Goal: Task Accomplishment & Management: Use online tool/utility

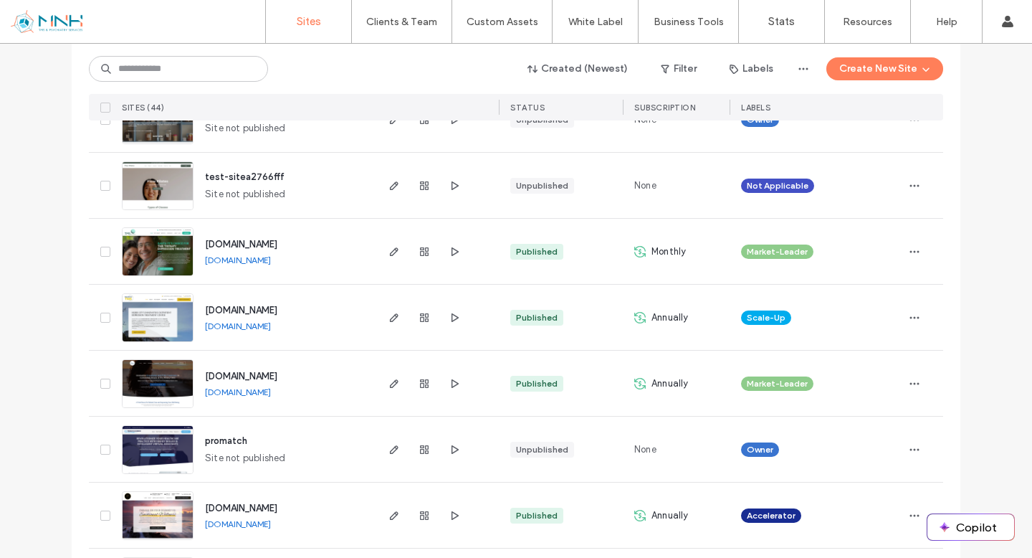
scroll to position [280, 0]
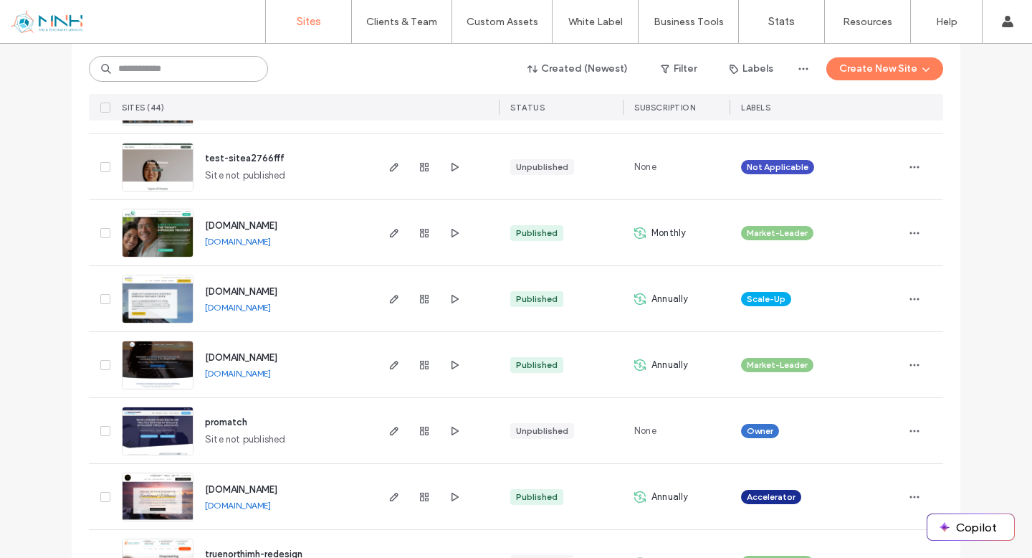
click at [167, 69] on input at bounding box center [178, 69] width 179 height 26
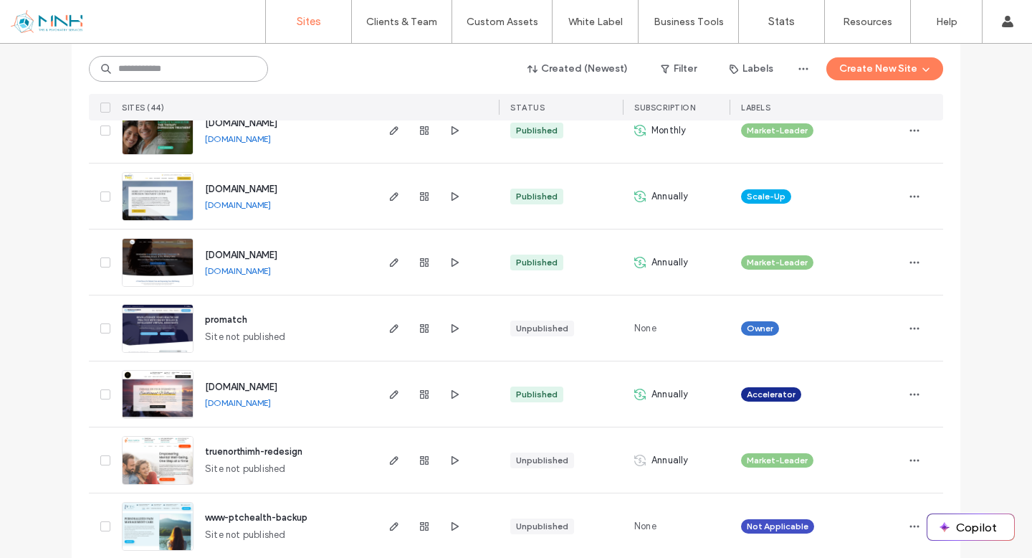
click at [201, 65] on input at bounding box center [178, 69] width 179 height 26
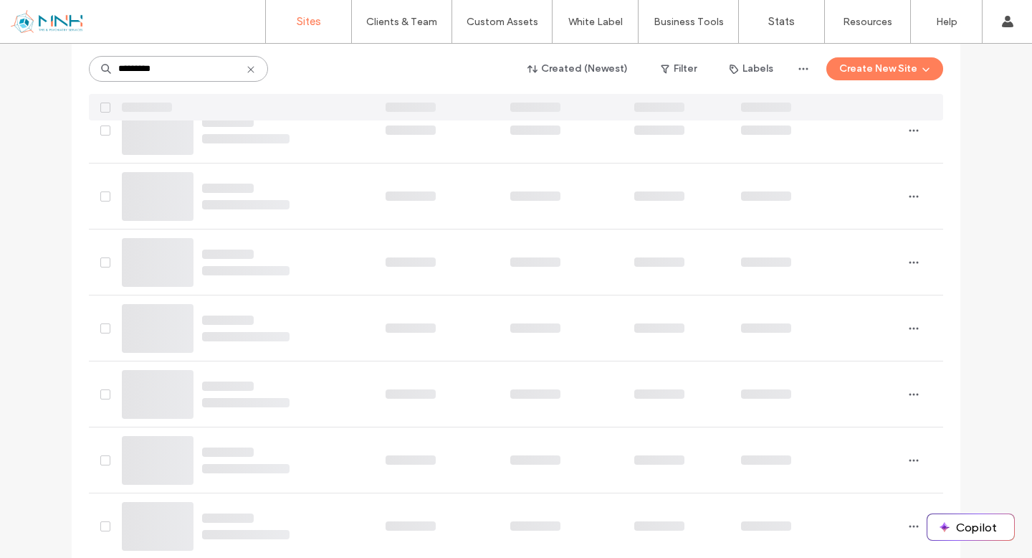
scroll to position [0, 0]
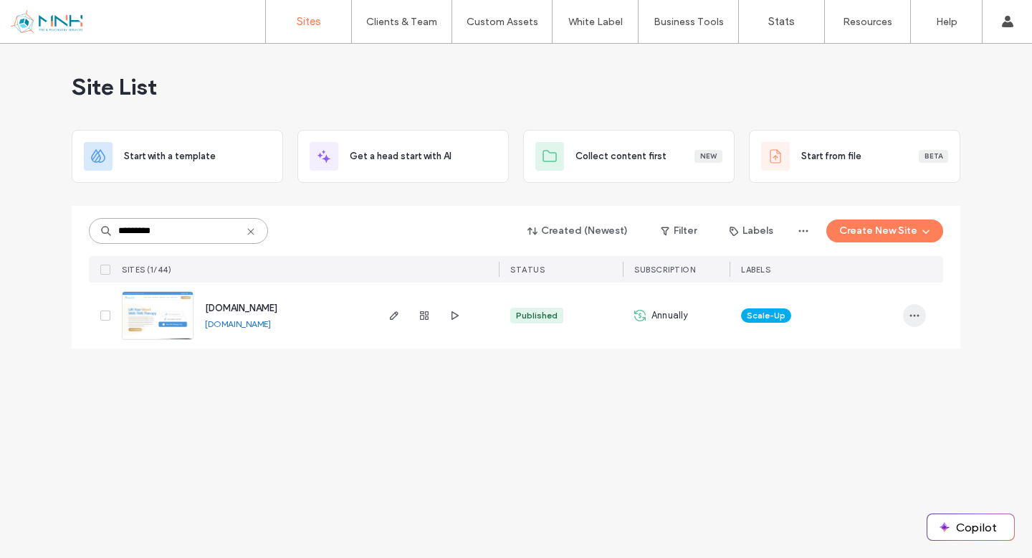
type input "*********"
click at [906, 313] on span "button" at bounding box center [914, 315] width 23 height 23
click at [561, 391] on div "Site List Start with a template Get a head start with AI Collect content first …" at bounding box center [516, 301] width 1032 height 514
click at [530, 320] on div "Published" at bounding box center [537, 315] width 42 height 13
click at [527, 315] on div "Published" at bounding box center [537, 315] width 42 height 13
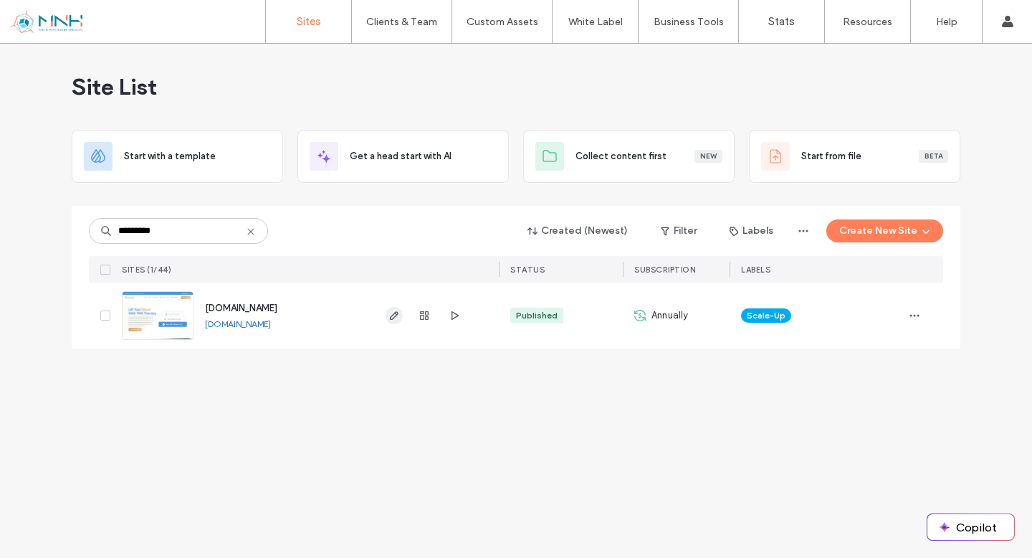
click at [391, 320] on icon "button" at bounding box center [393, 315] width 11 height 11
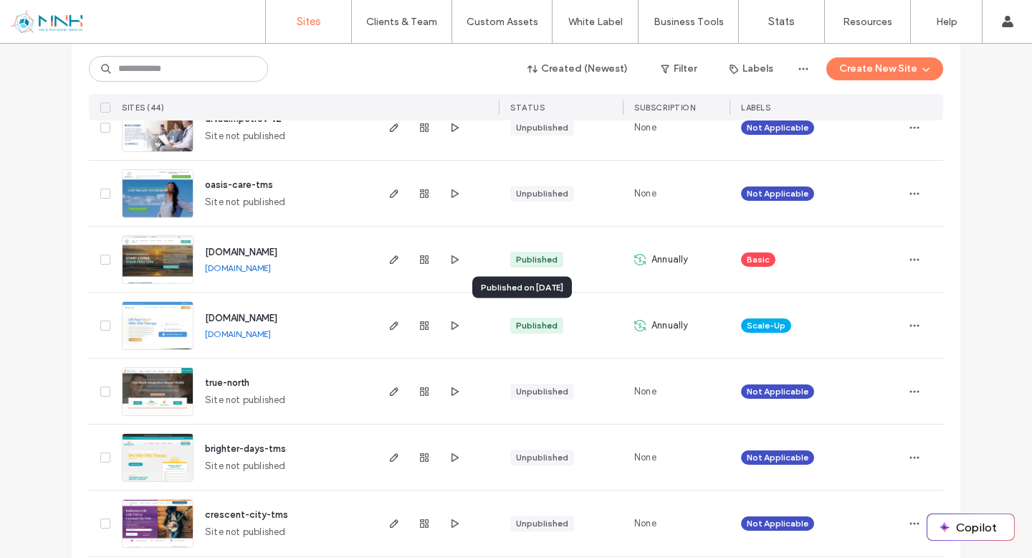
scroll to position [2099, 0]
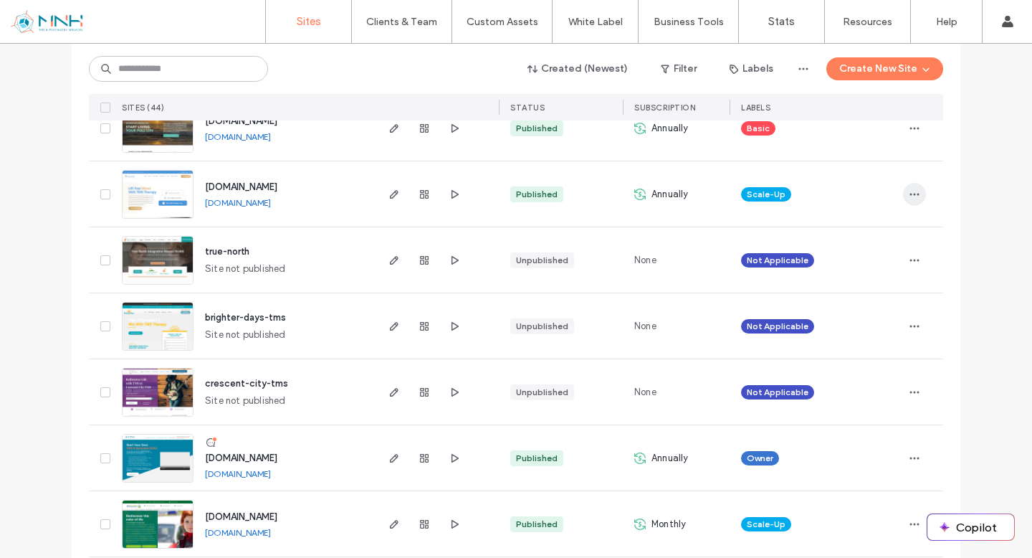
click at [909, 196] on icon "button" at bounding box center [914, 194] width 11 height 11
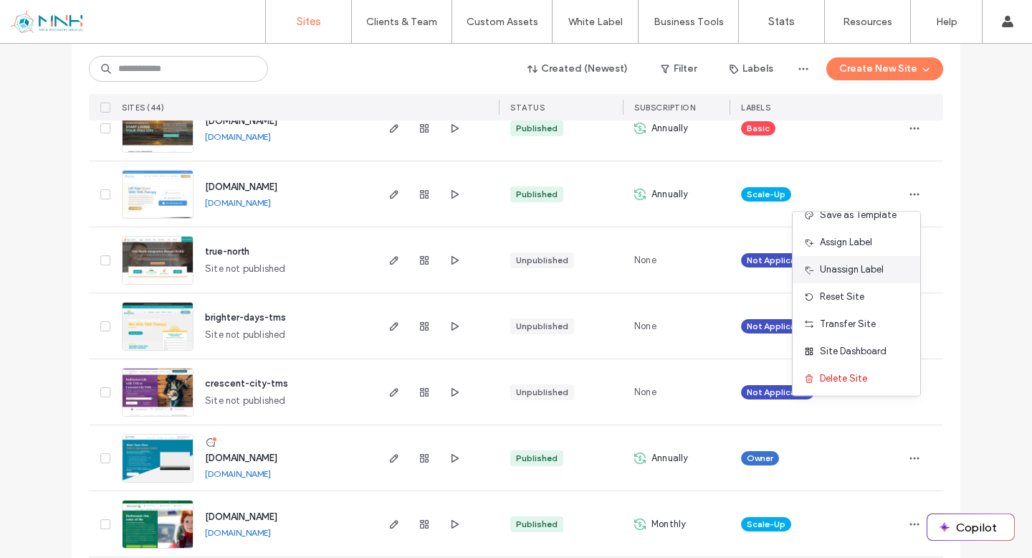
scroll to position [46, 0]
click at [864, 338] on div "Site Dashboard" at bounding box center [857, 348] width 128 height 27
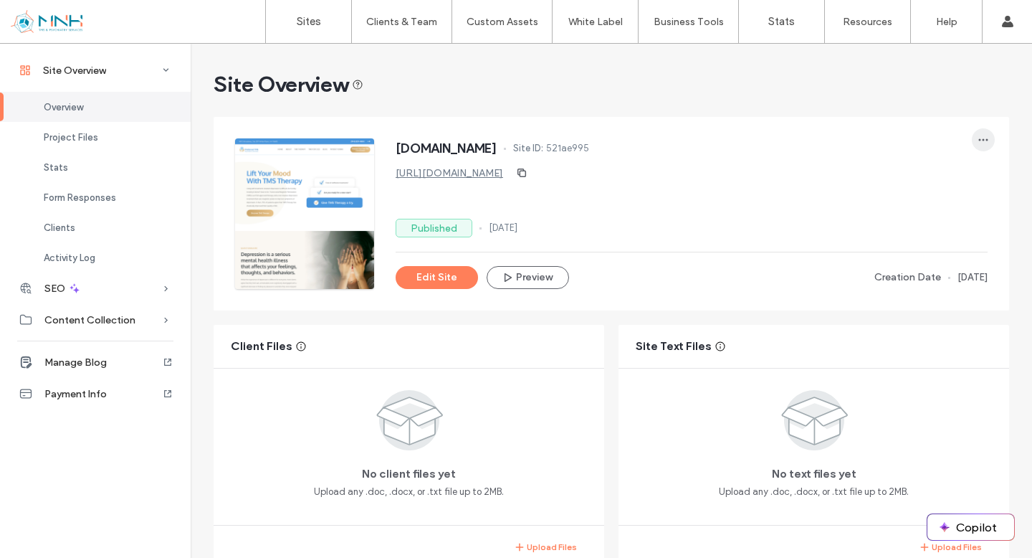
click at [978, 140] on icon "button" at bounding box center [983, 139] width 11 height 11
click at [794, 187] on div "www.preferredtms.com Site ID: 521ae995 https://www.preferredtms.com Published 0…" at bounding box center [692, 213] width 592 height 151
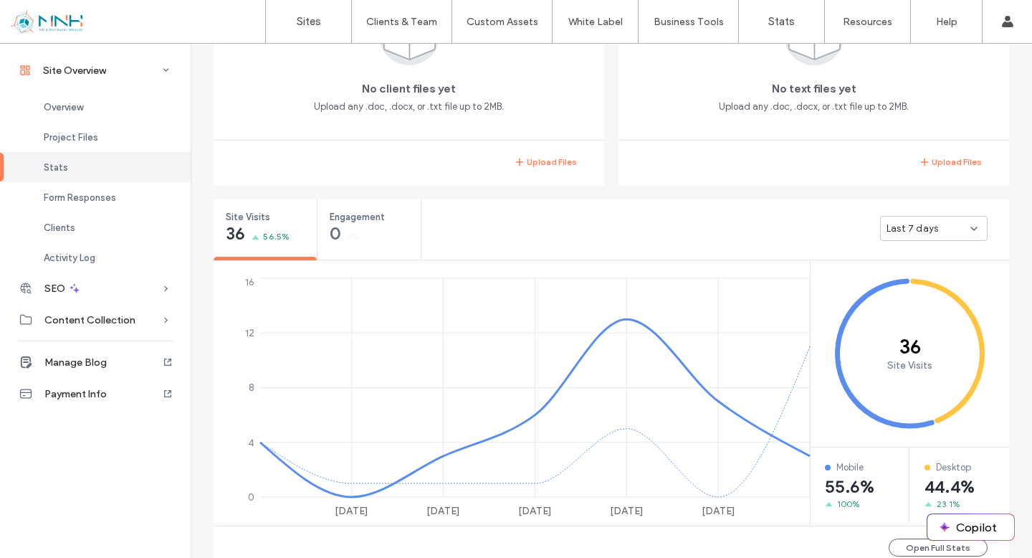
scroll to position [1371, 0]
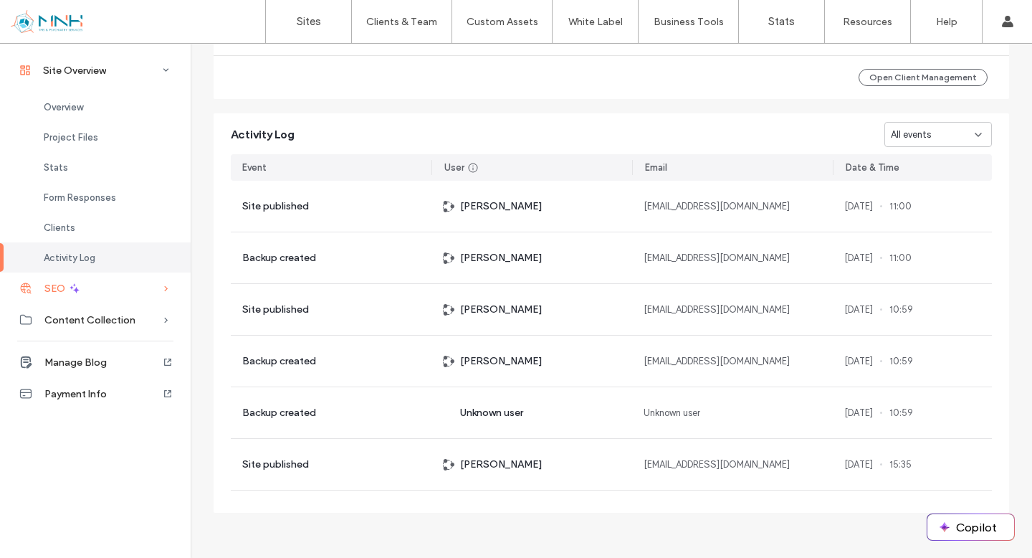
click at [171, 287] on icon at bounding box center [166, 288] width 14 height 14
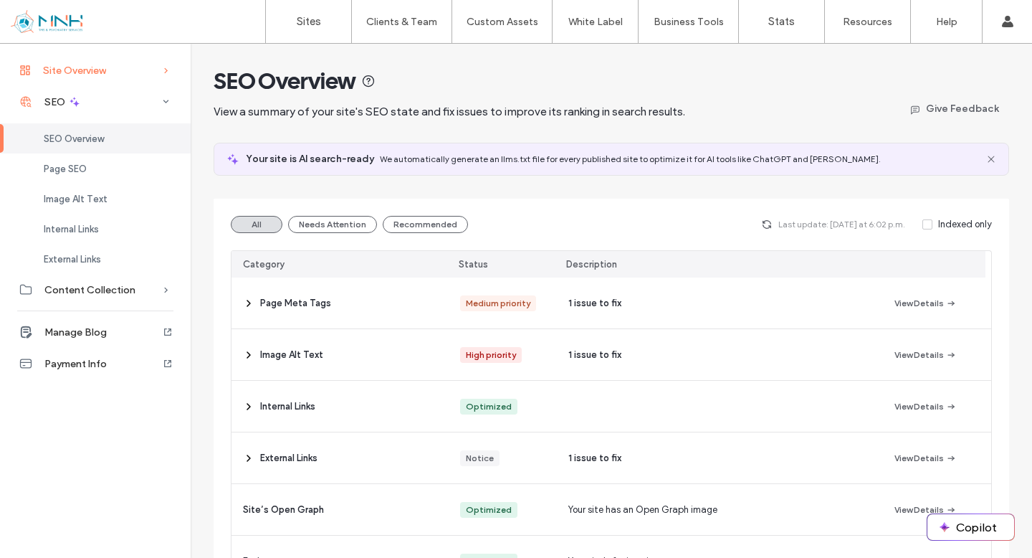
click at [124, 74] on div "Site Overview" at bounding box center [95, 70] width 191 height 32
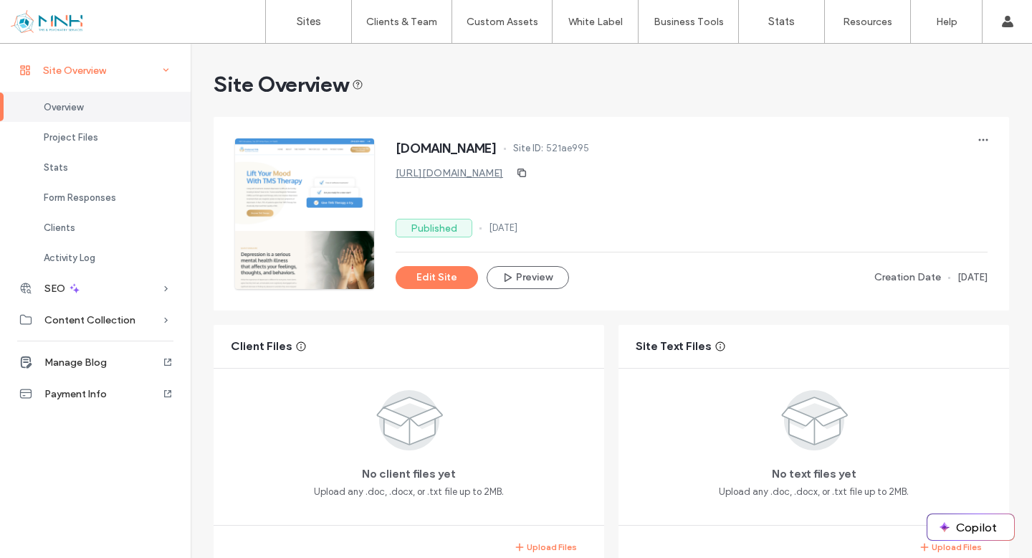
click at [118, 79] on div "Site Overview" at bounding box center [95, 70] width 191 height 32
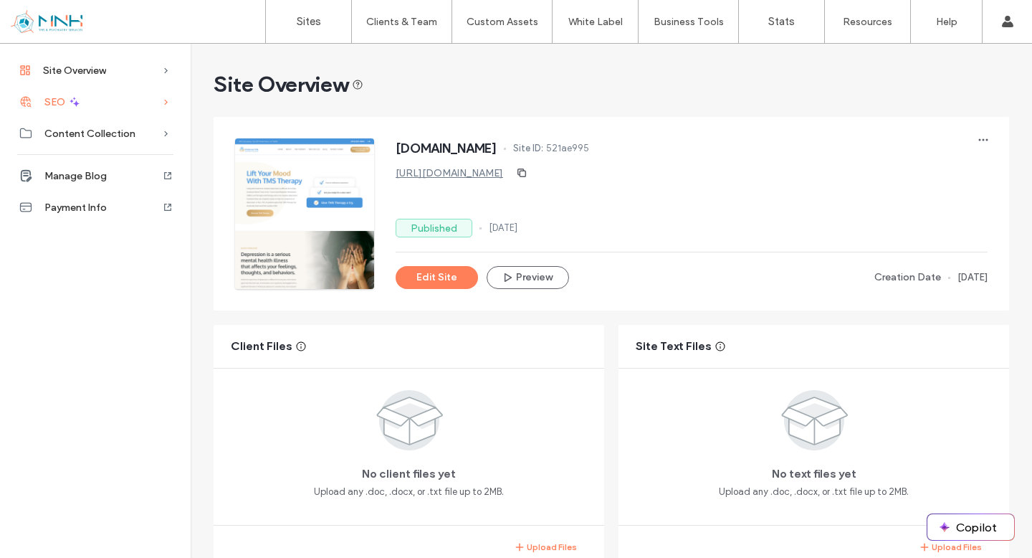
click at [126, 100] on div "SEO" at bounding box center [95, 102] width 191 height 32
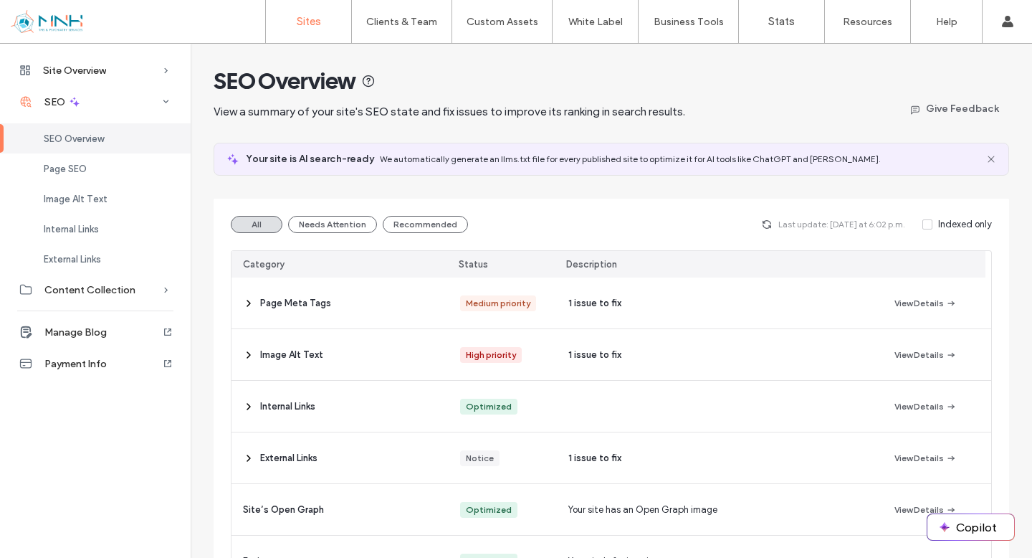
click at [324, 23] on link "Sites" at bounding box center [308, 21] width 85 height 43
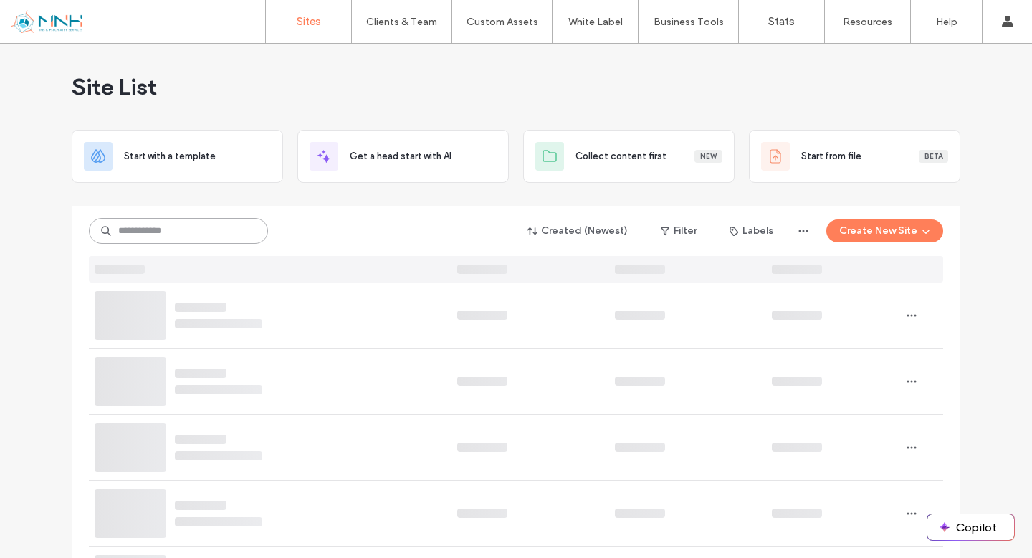
click at [214, 229] on input at bounding box center [178, 231] width 179 height 26
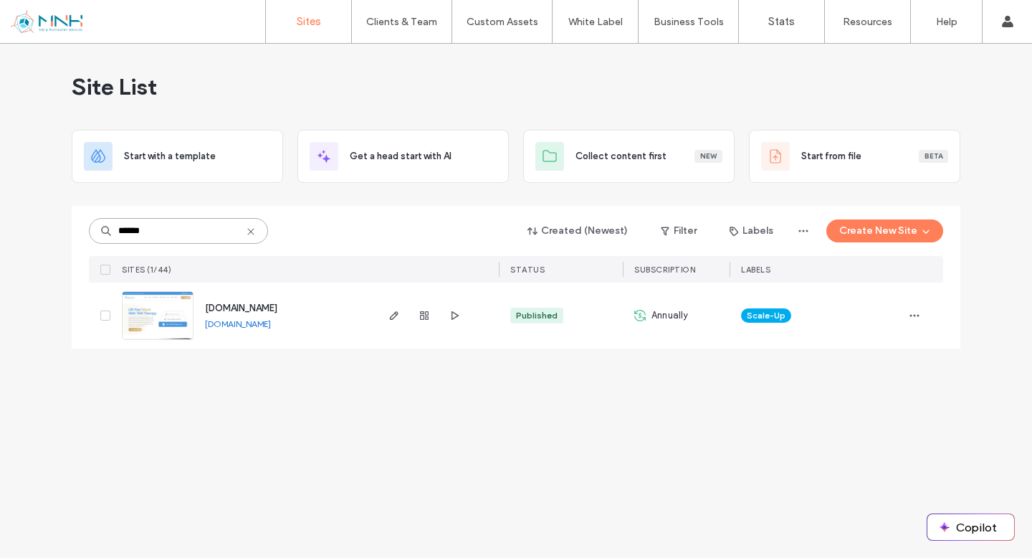
type input "******"
click at [275, 307] on span "www.preferredtms.com" at bounding box center [241, 307] width 72 height 11
